Goal: Task Accomplishment & Management: Use online tool/utility

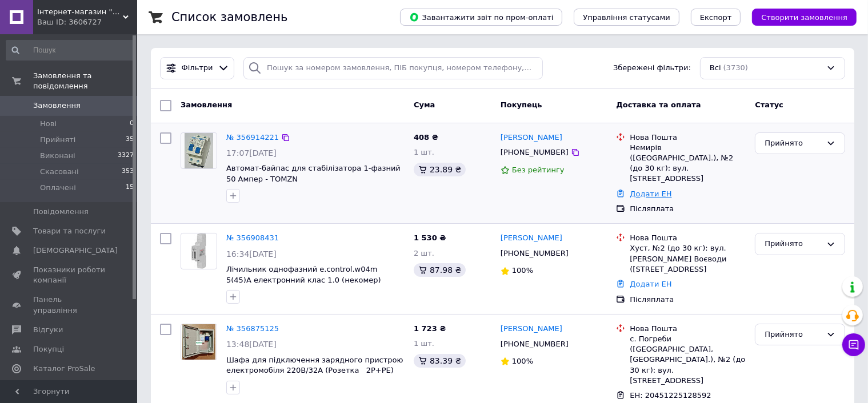
click at [635, 190] on link "Додати ЕН" at bounding box center [651, 194] width 42 height 9
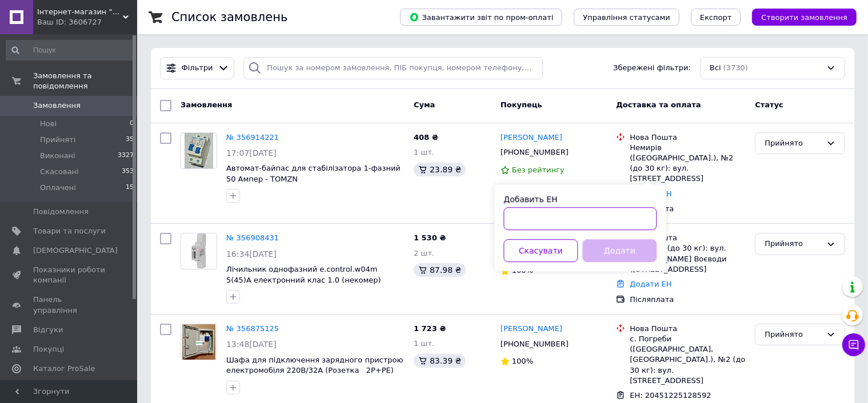
click at [528, 220] on input "Добавить ЕН" at bounding box center [579, 218] width 153 height 23
paste input "20451225358197"
type input "20451225358197"
click at [612, 250] on button "Додати" at bounding box center [619, 250] width 74 height 23
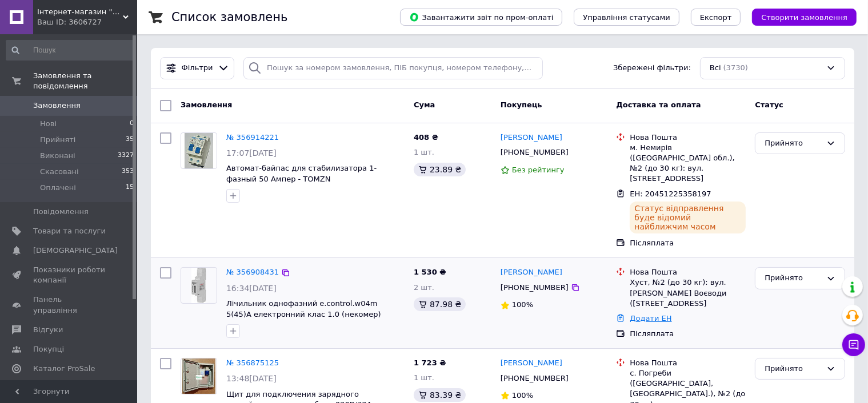
click at [640, 314] on link "Додати ЕН" at bounding box center [651, 318] width 42 height 9
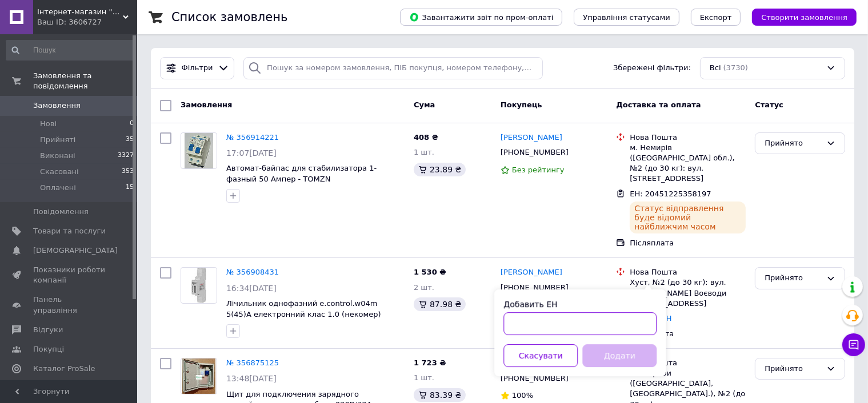
click at [544, 323] on input "Добавить ЕН" at bounding box center [579, 323] width 153 height 23
paste input "20451225358856"
type input "20451225358856"
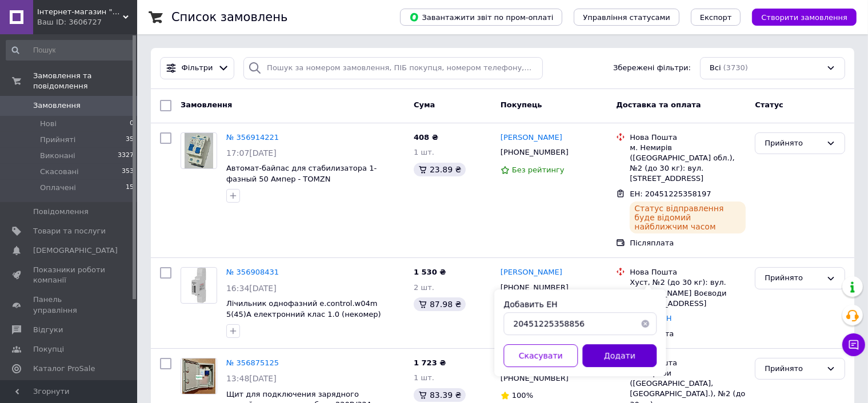
click at [608, 354] on button "Додати" at bounding box center [619, 355] width 74 height 23
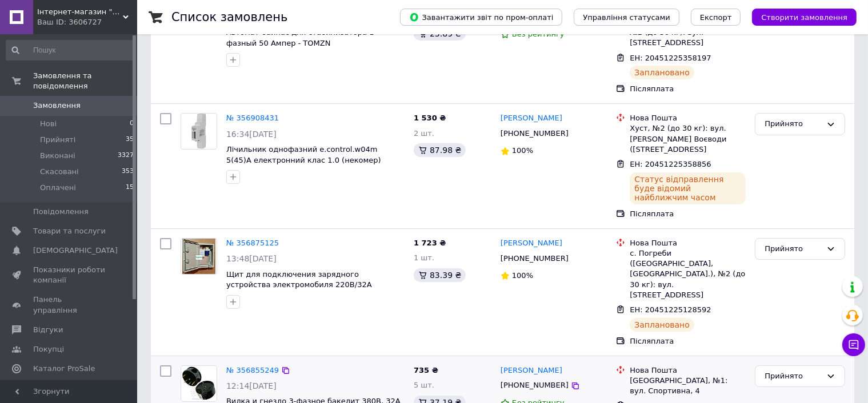
scroll to position [114, 0]
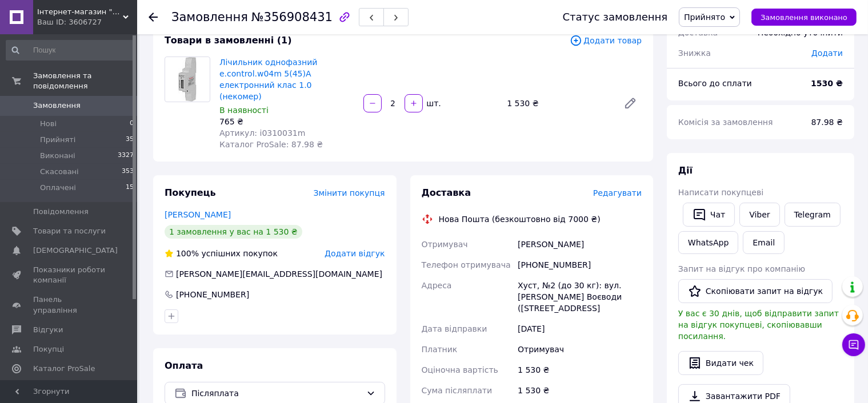
scroll to position [114, 0]
